Goal: Task Accomplishment & Management: Use online tool/utility

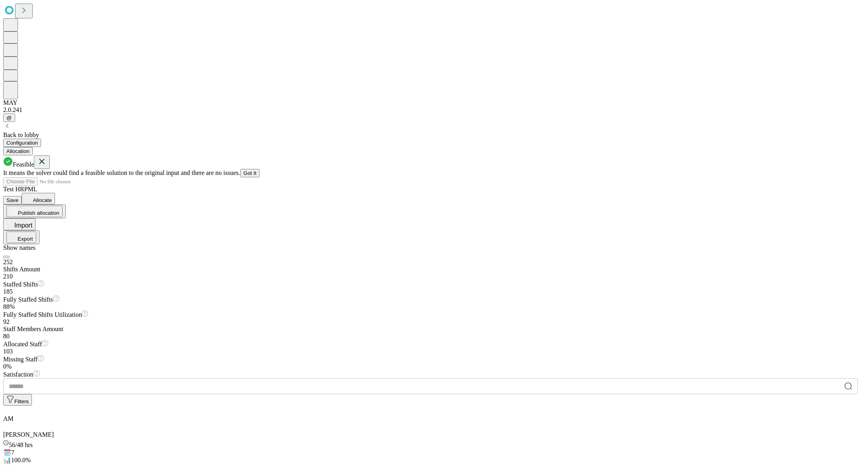
click at [41, 139] on button "Configuration" at bounding box center [22, 143] width 38 height 8
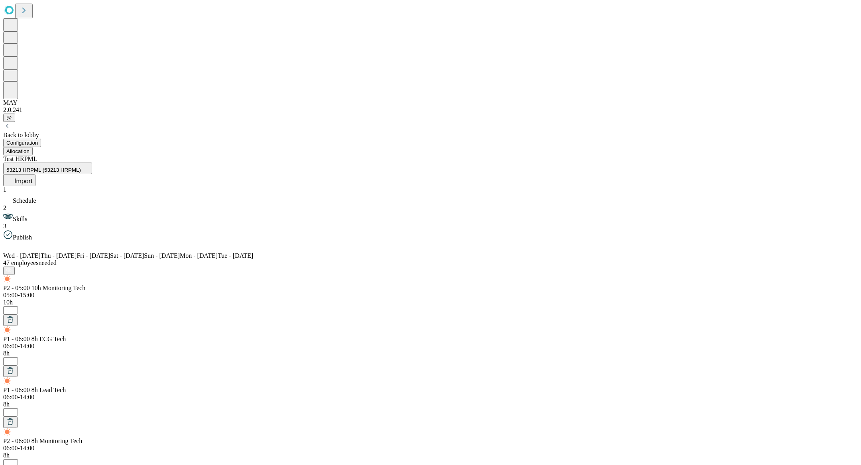
click at [32, 178] on span "Import" at bounding box center [23, 181] width 18 height 7
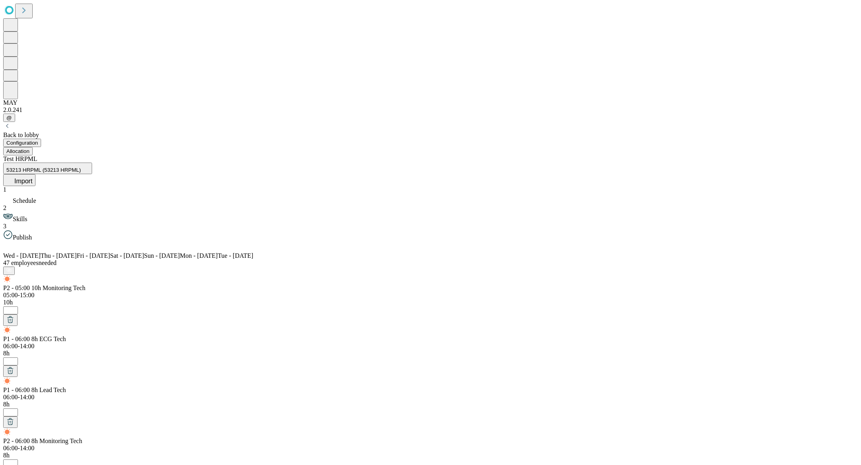
click at [35, 174] on button "Import" at bounding box center [19, 180] width 32 height 12
